Goal: Task Accomplishment & Management: Manage account settings

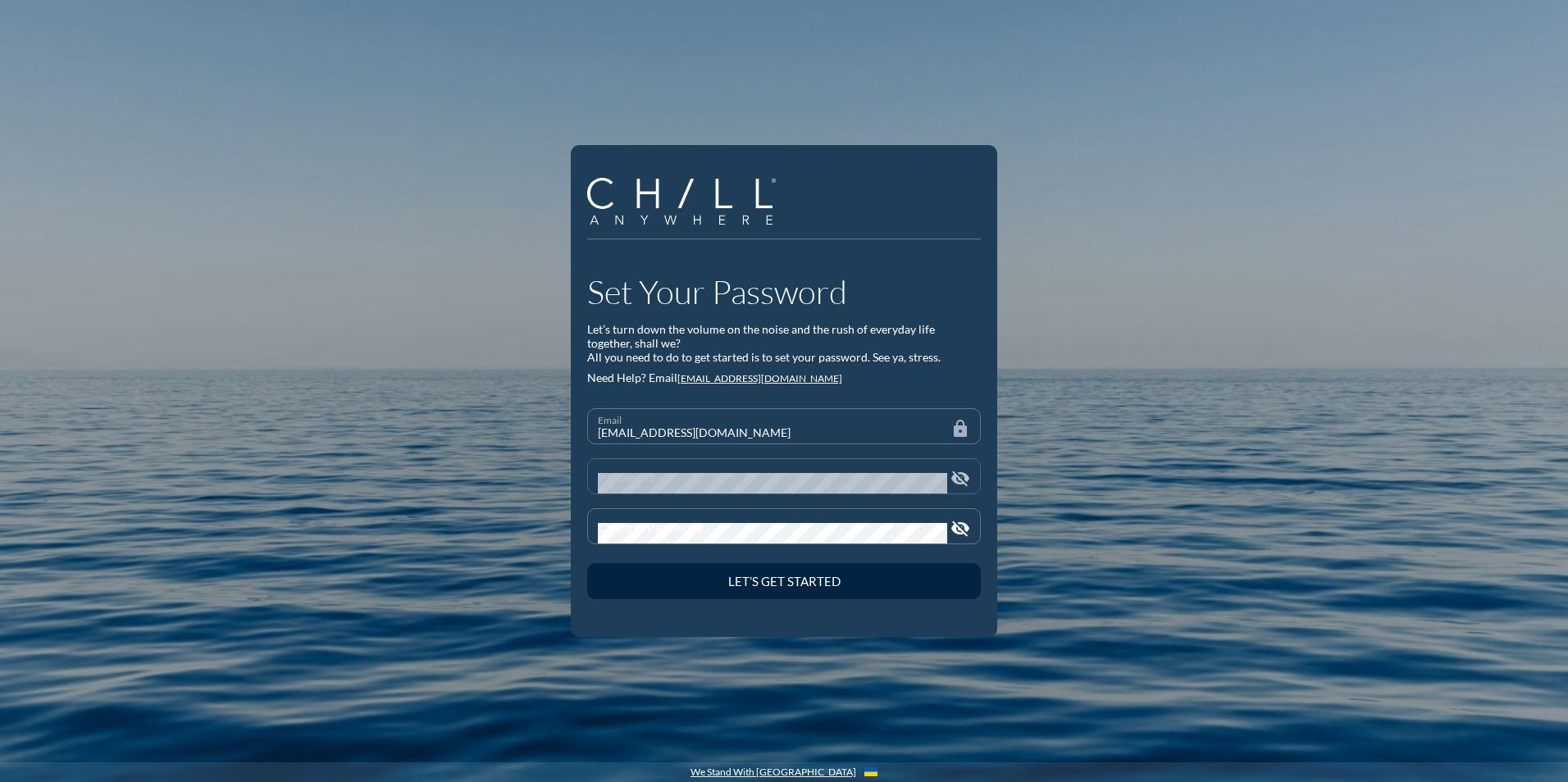
click at [667, 468] on div "Password" at bounding box center [772, 476] width 350 height 35
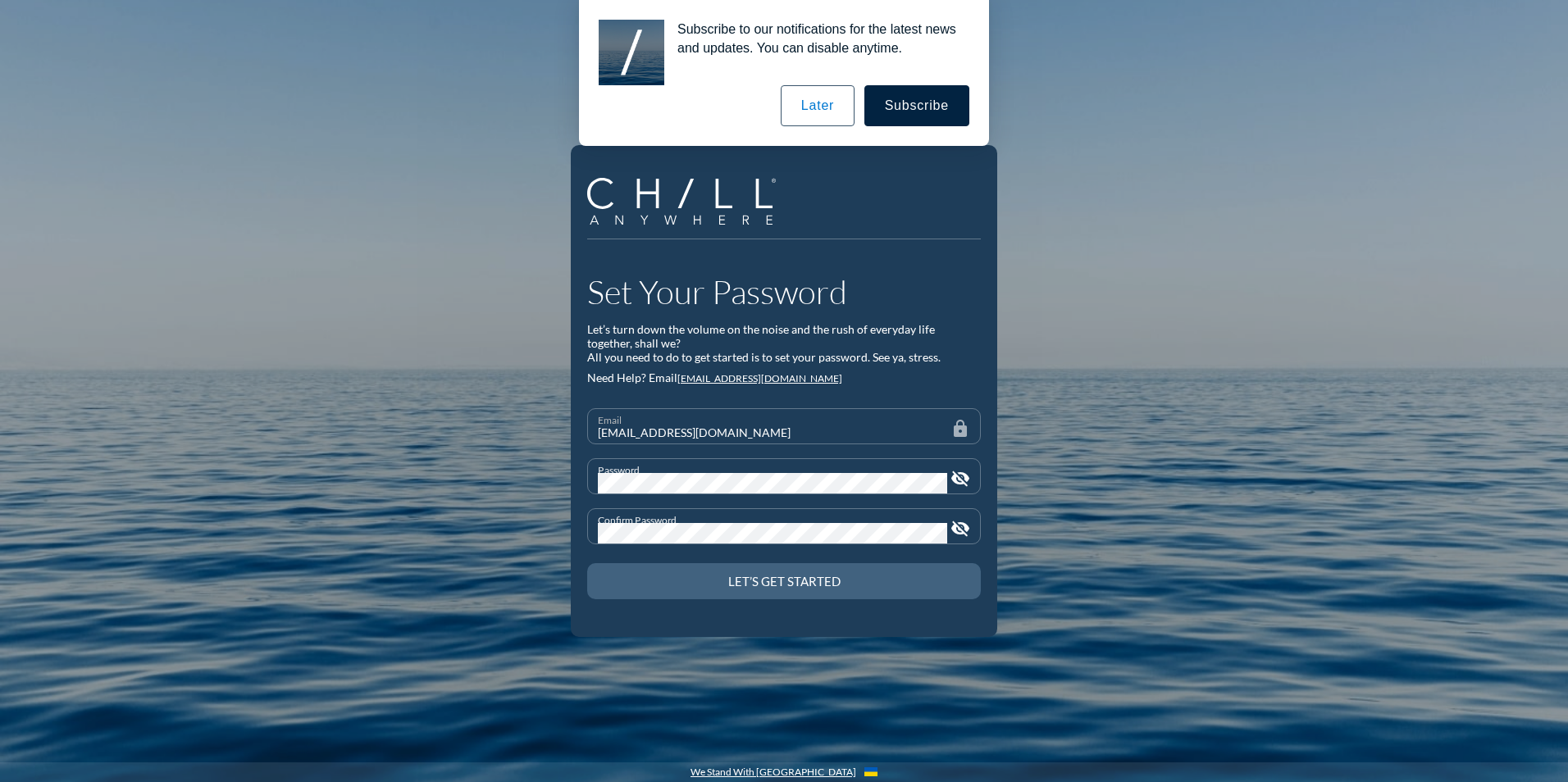
click at [746, 582] on div "Let’s Get Started" at bounding box center [784, 581] width 336 height 15
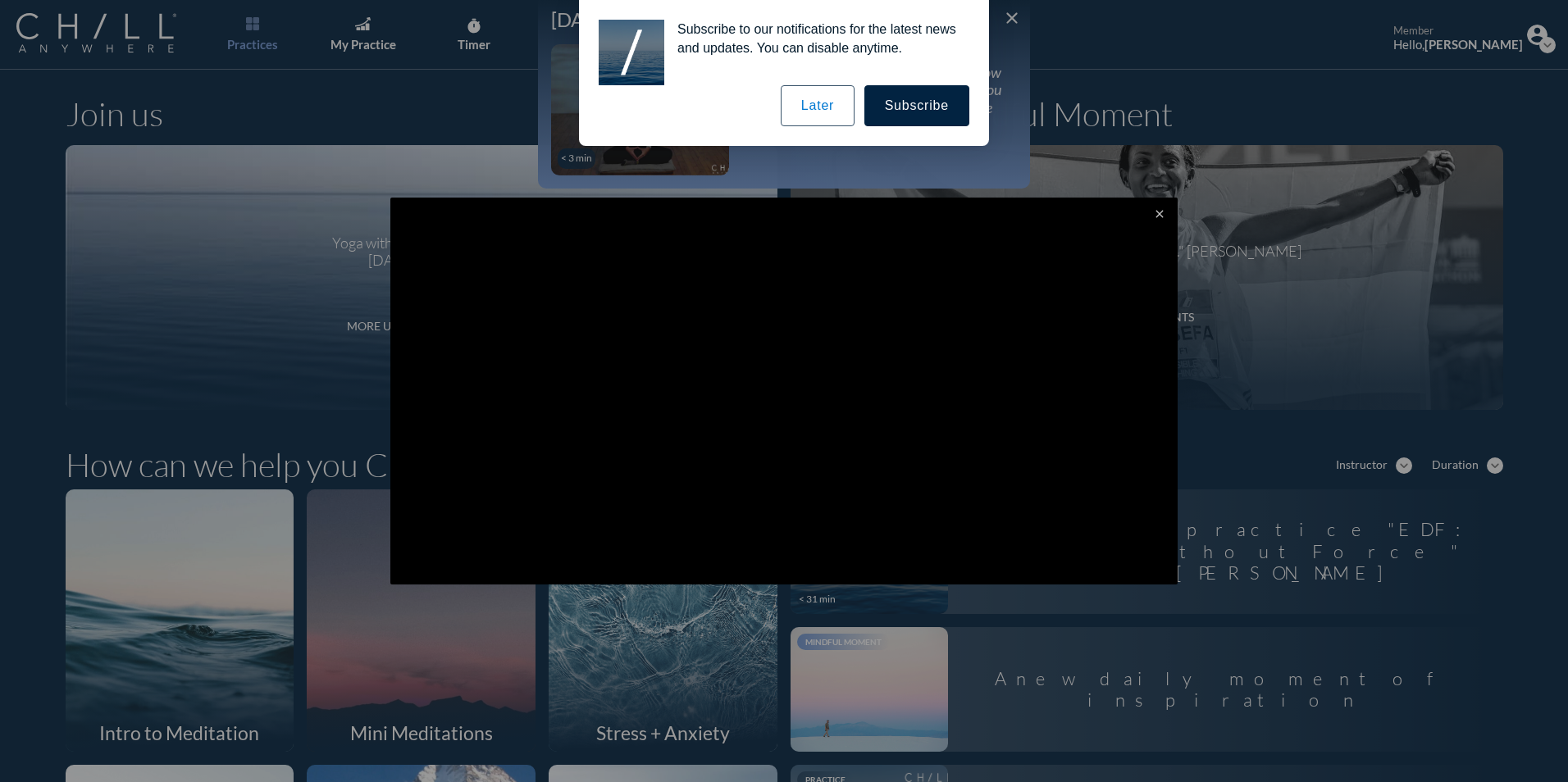
click at [823, 89] on button "Later" at bounding box center [817, 105] width 74 height 41
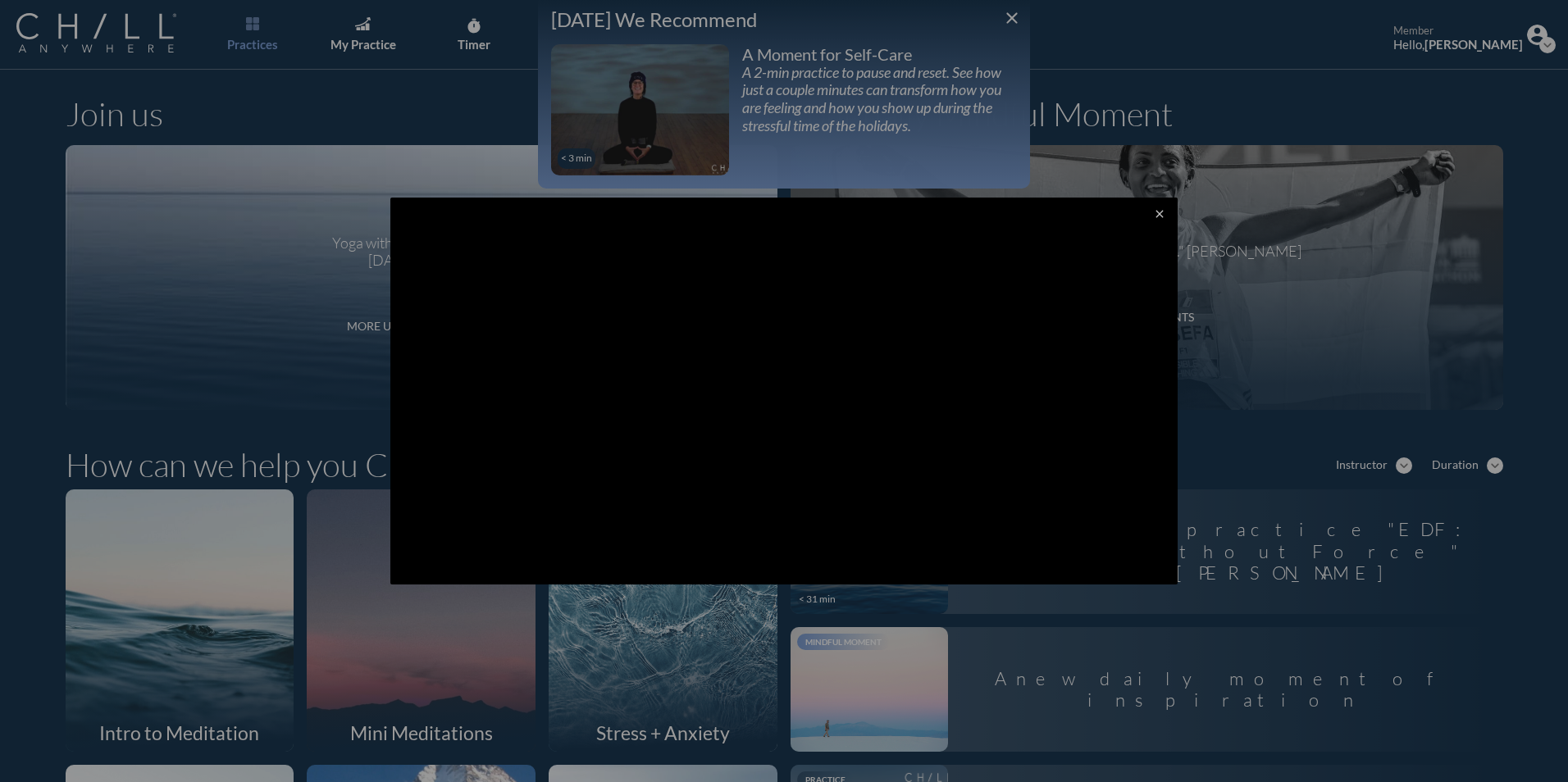
click at [404, 119] on div at bounding box center [784, 391] width 1568 height 782
click at [1009, 18] on div at bounding box center [784, 391] width 1568 height 782
click at [1153, 209] on icon "close" at bounding box center [1159, 214] width 13 height 13
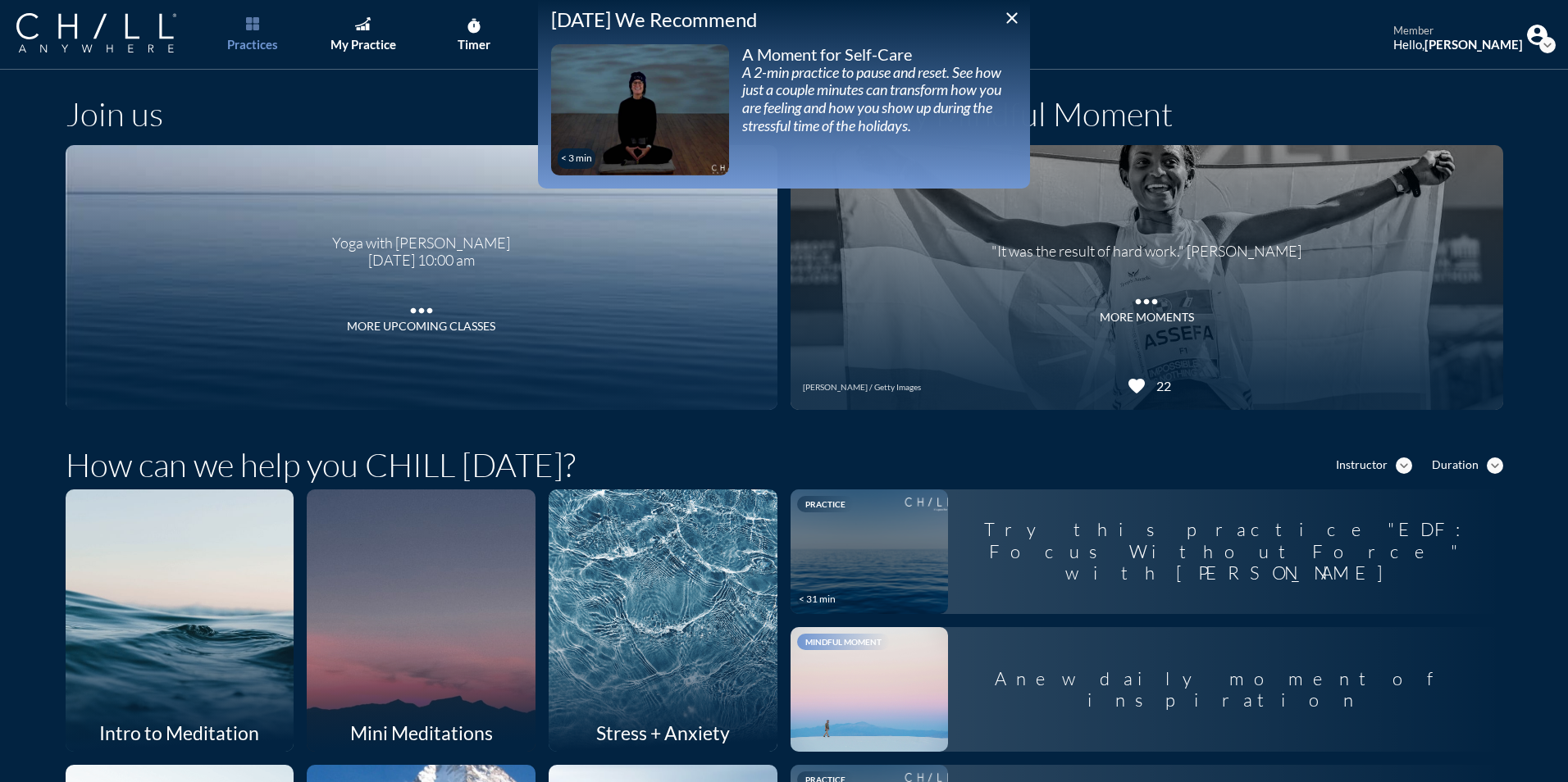
click at [1014, 21] on icon "close" at bounding box center [1012, 18] width 20 height 20
